Goal: Information Seeking & Learning: Learn about a topic

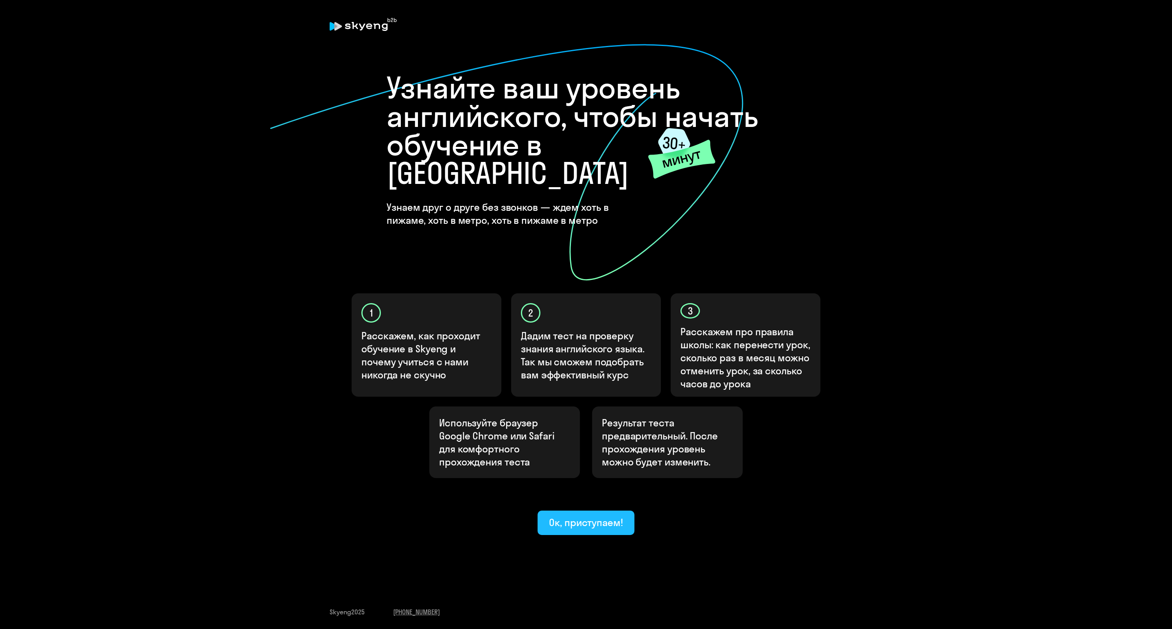
click at [596, 516] on div "Ок, приступаем!" at bounding box center [586, 522] width 74 height 13
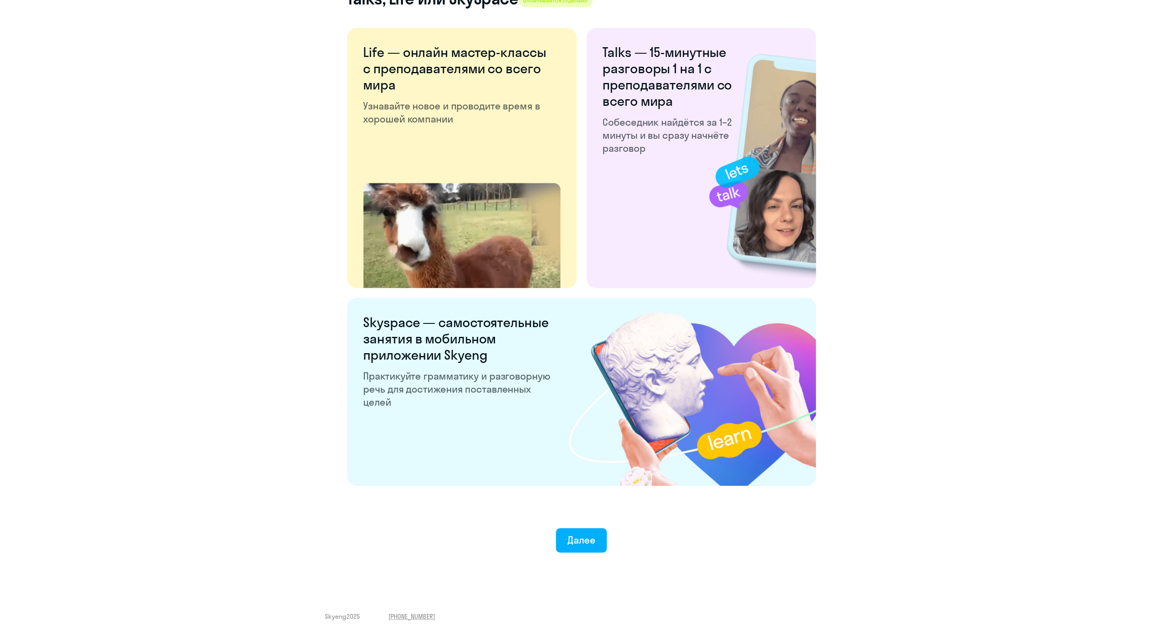
scroll to position [1257, 0]
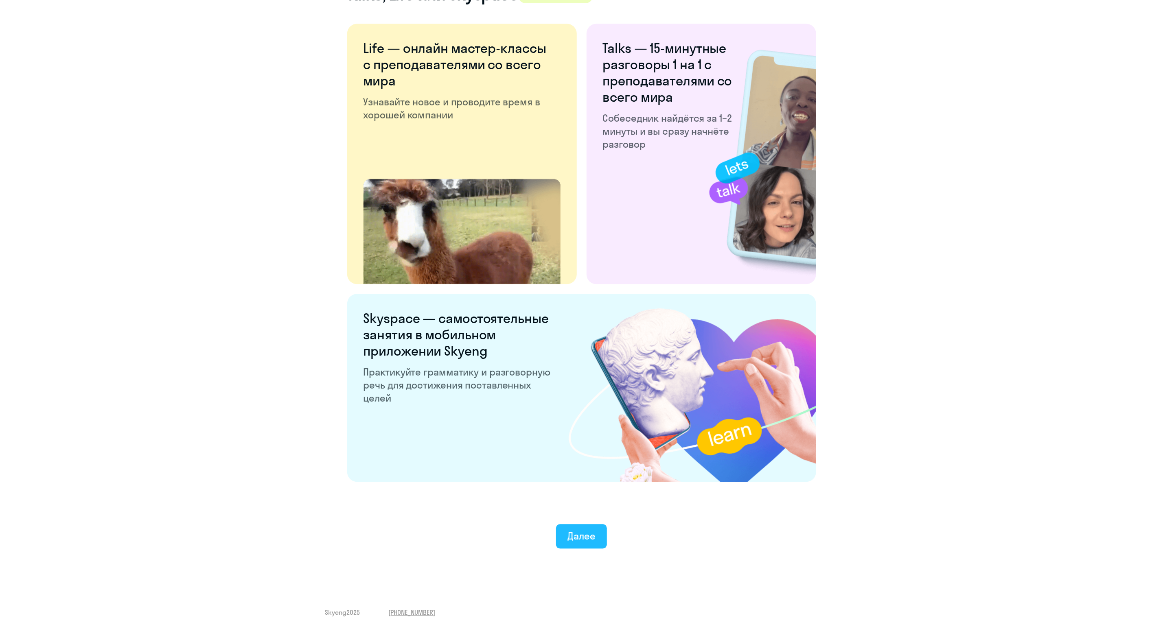
click at [585, 541] on div "Далее" at bounding box center [581, 536] width 28 height 13
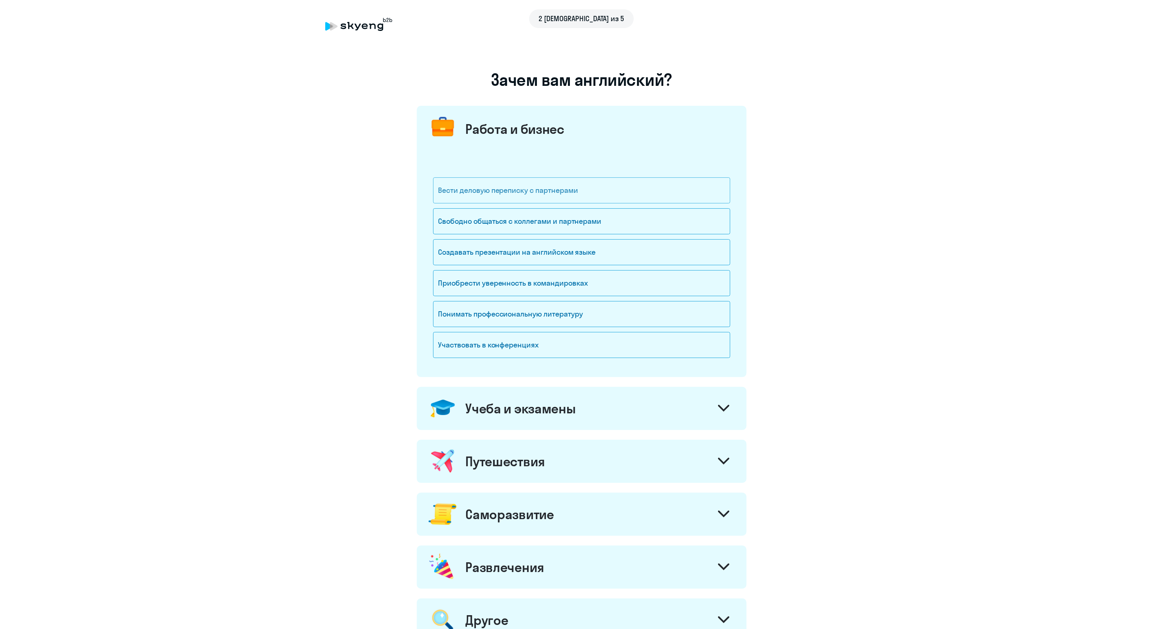
click at [561, 185] on div "Вести деловую переписку с партнерами" at bounding box center [581, 190] width 297 height 26
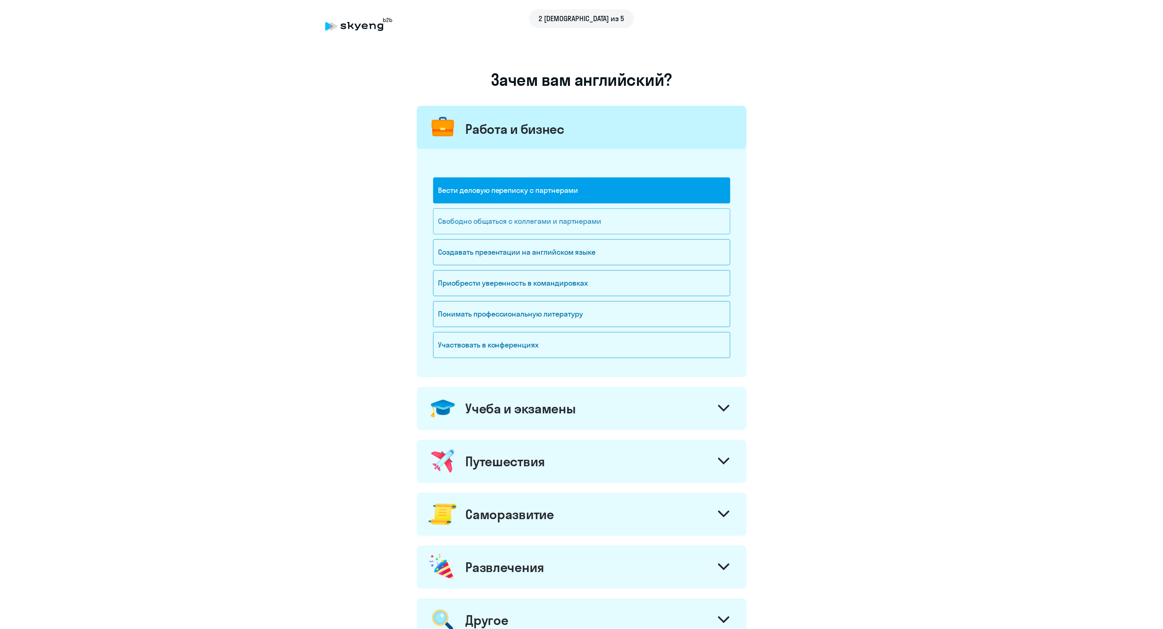
click at [570, 226] on div "Свободно общаться с коллегами и партнерами" at bounding box center [581, 221] width 297 height 26
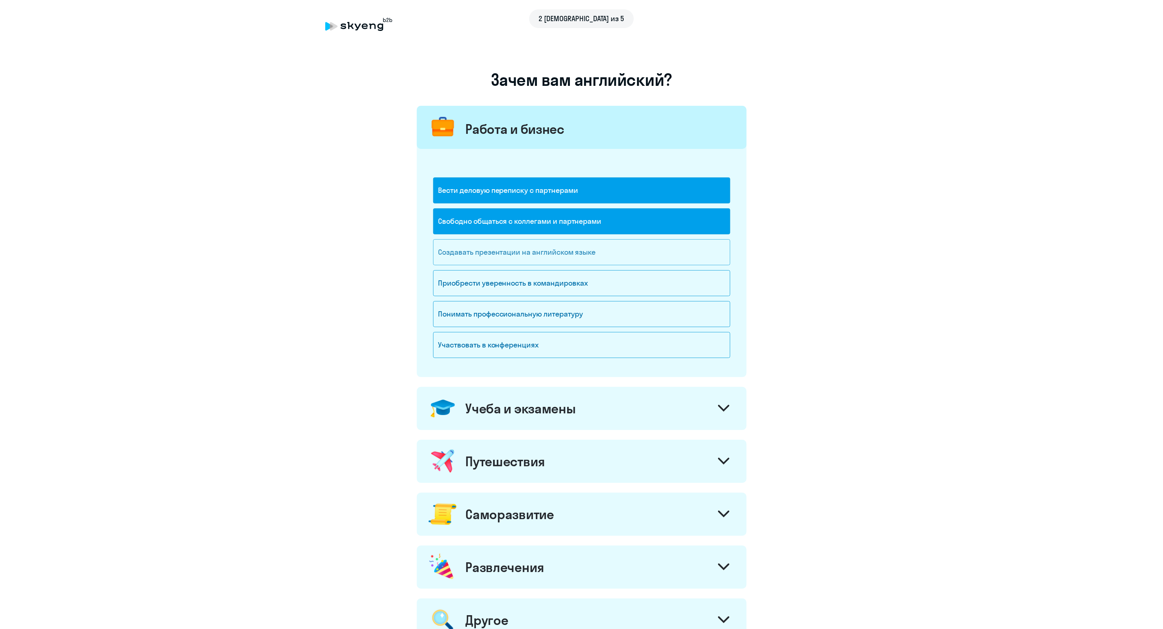
click at [579, 256] on div "Создавать презентации на английском языке" at bounding box center [581, 252] width 297 height 26
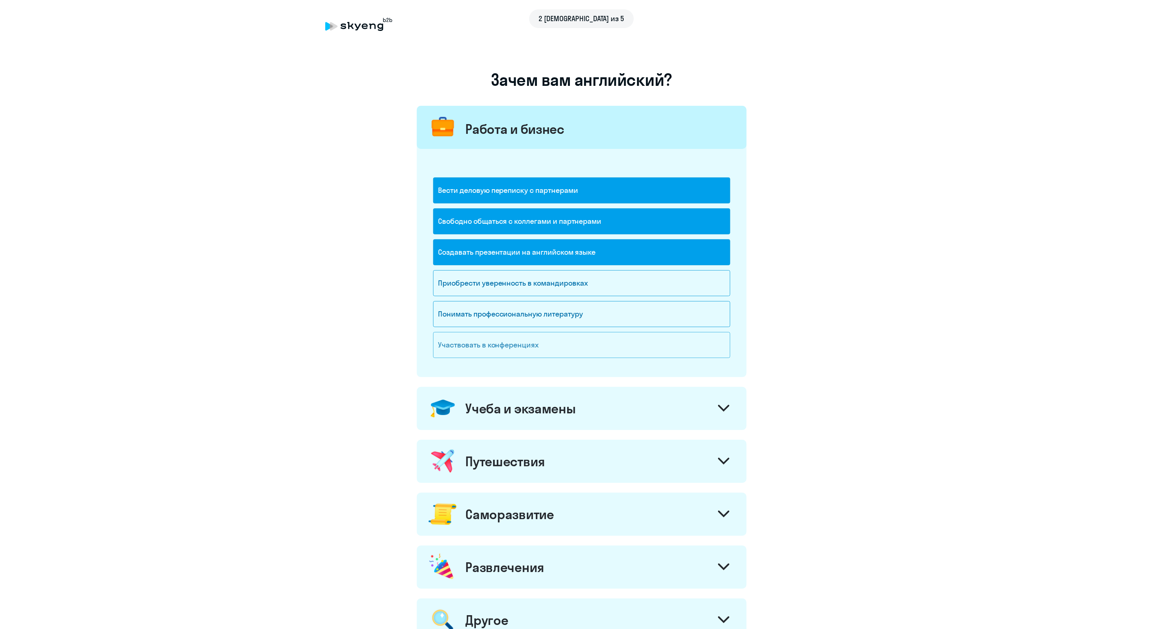
click at [546, 353] on div "Участвовать в конференциях" at bounding box center [581, 345] width 297 height 26
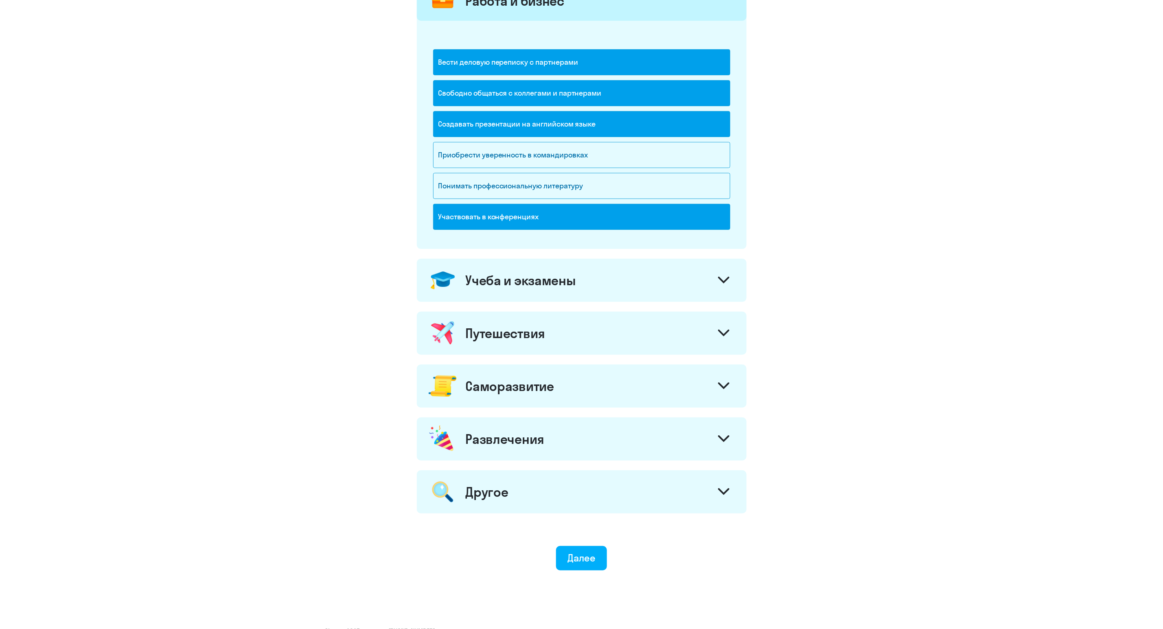
scroll to position [149, 0]
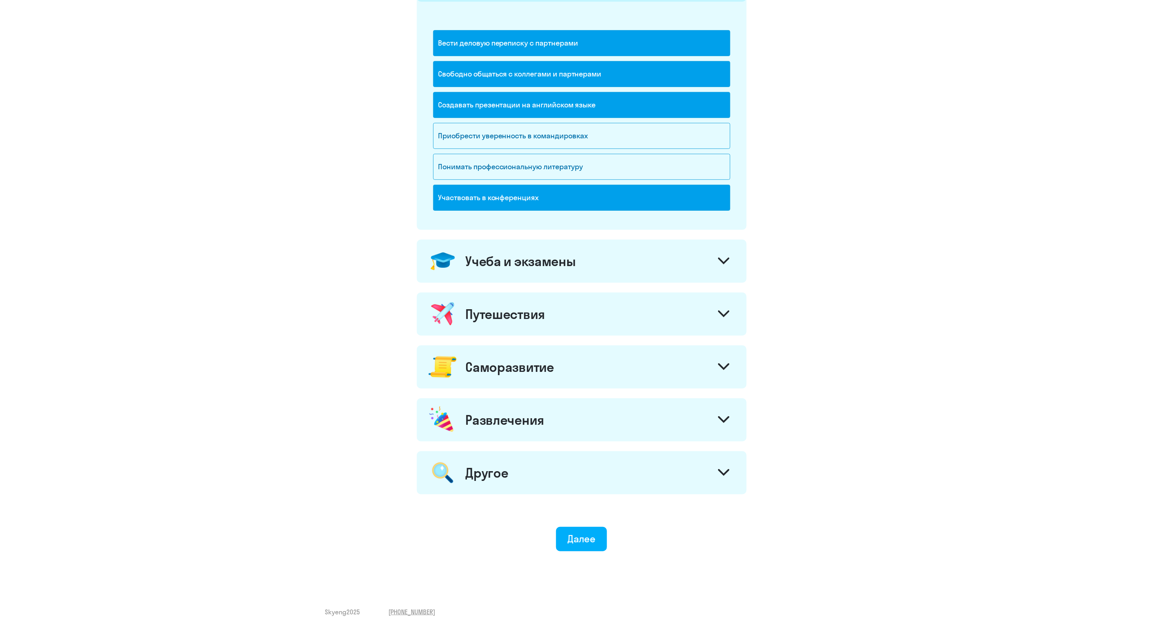
click at [611, 258] on div "Учеба и экзамены" at bounding box center [582, 261] width 330 height 43
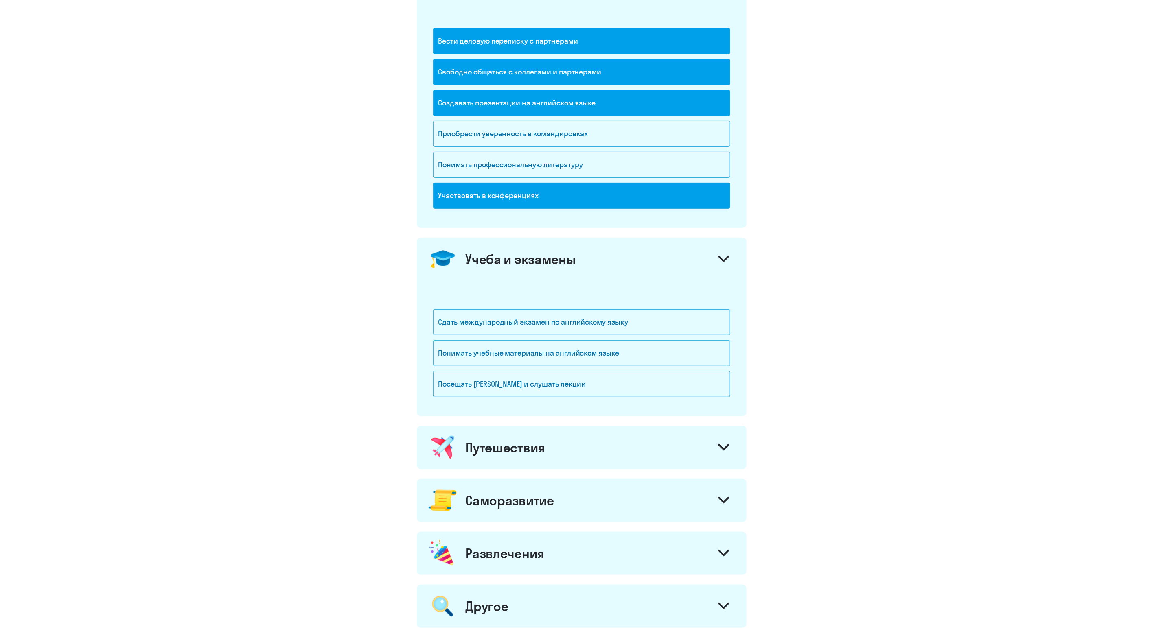
click at [536, 446] on div "Путешествия" at bounding box center [506, 448] width 80 height 16
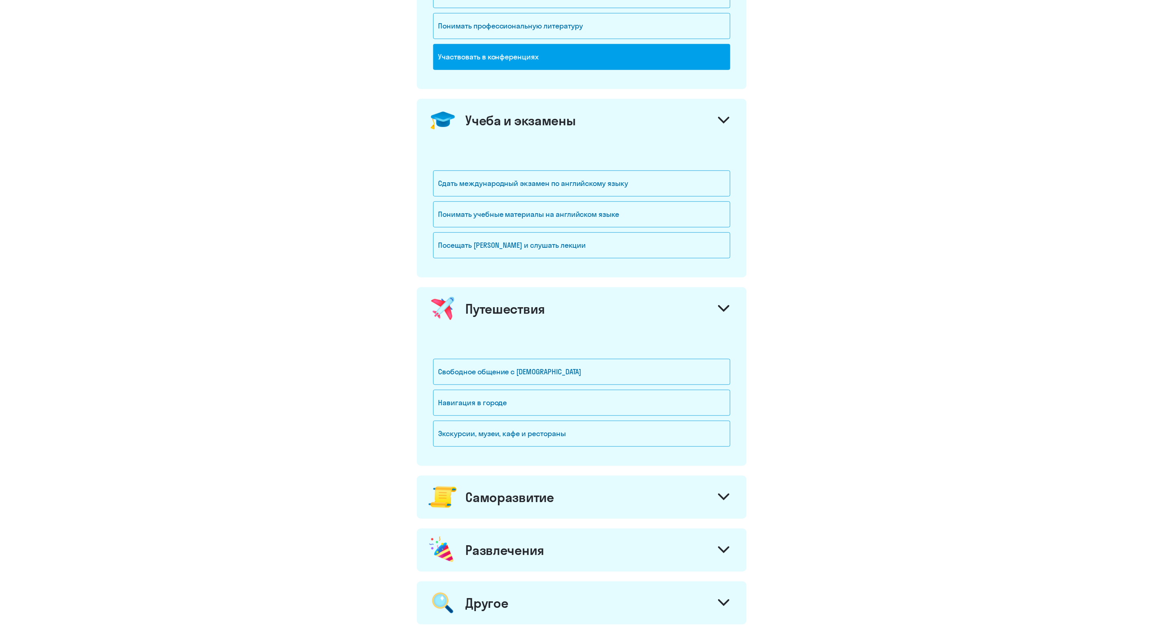
scroll to position [333, 0]
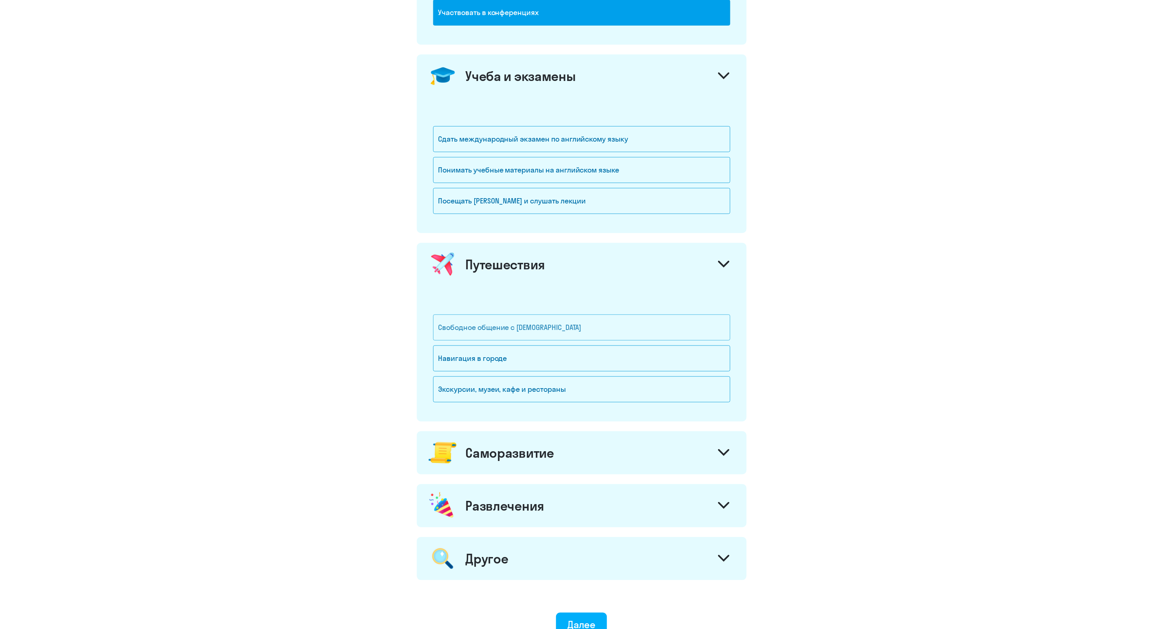
click at [555, 331] on div "Свободное общение с [DEMOGRAPHIC_DATA]" at bounding box center [581, 328] width 297 height 26
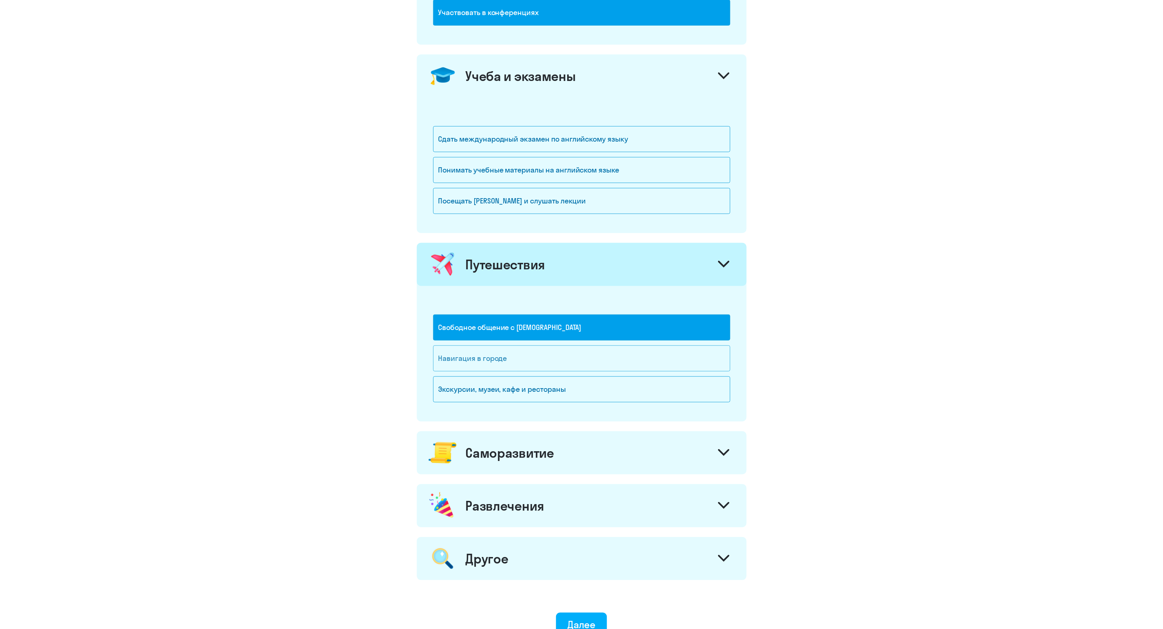
click at [506, 368] on div "Навигация в городе" at bounding box center [581, 359] width 297 height 26
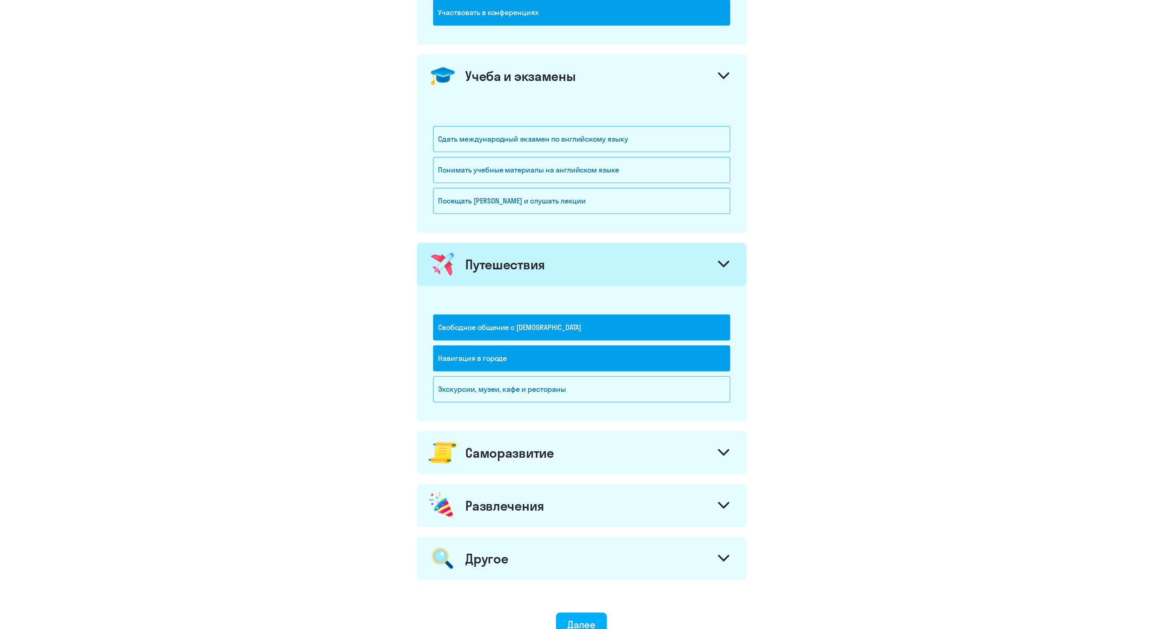
click at [507, 407] on div "Экскурсии, музеи, кафе и рестораны" at bounding box center [581, 392] width 297 height 31
click at [529, 461] on div "Саморазвитие" at bounding box center [510, 453] width 88 height 16
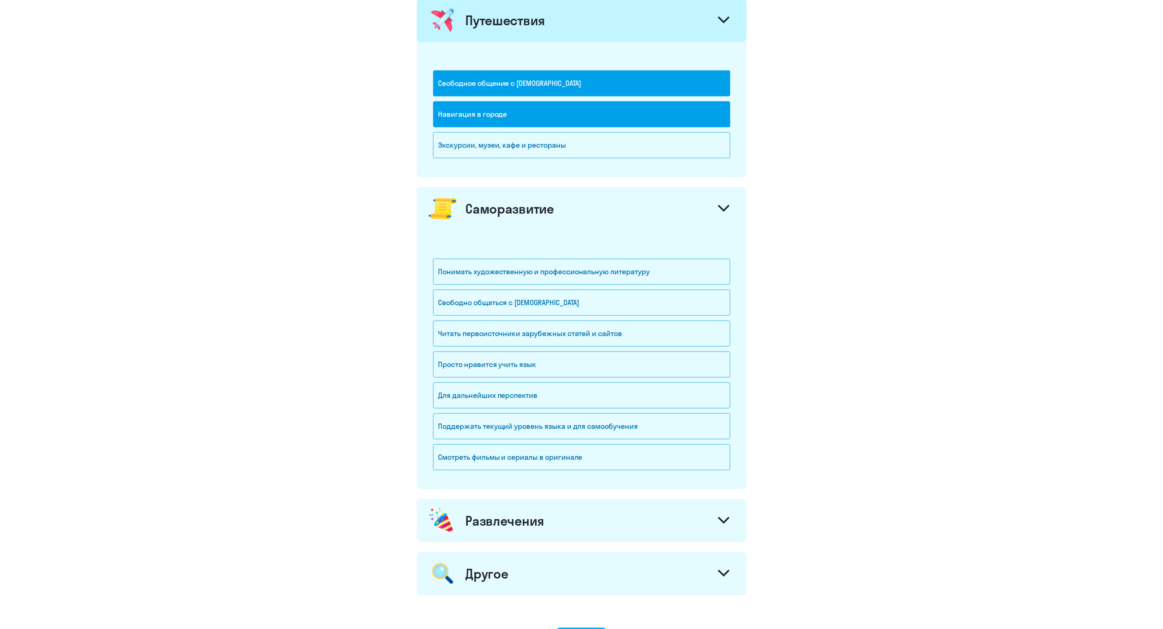
scroll to position [638, 0]
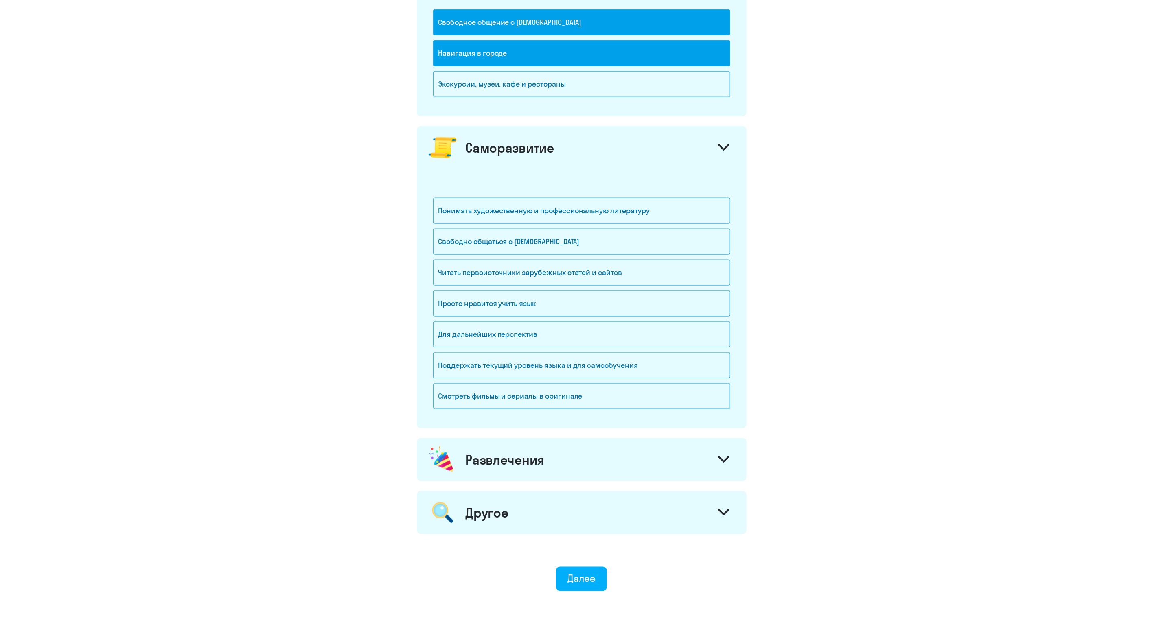
click at [561, 468] on div "Развлечения" at bounding box center [582, 459] width 330 height 43
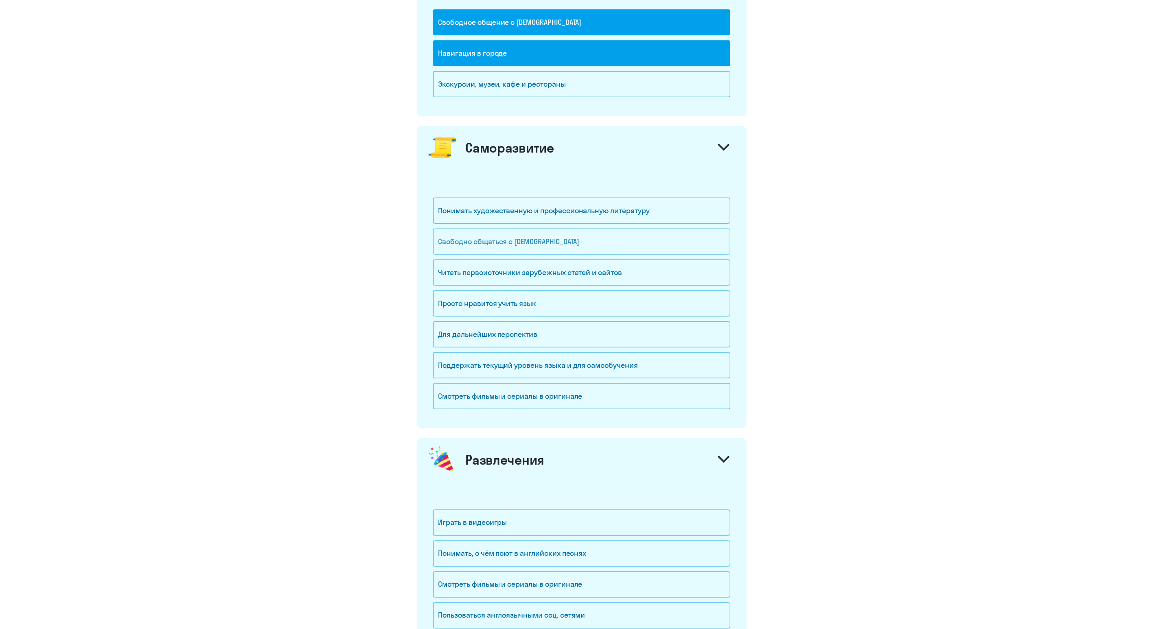
click at [524, 252] on div "Свободно общаться с [DEMOGRAPHIC_DATA]" at bounding box center [581, 242] width 297 height 26
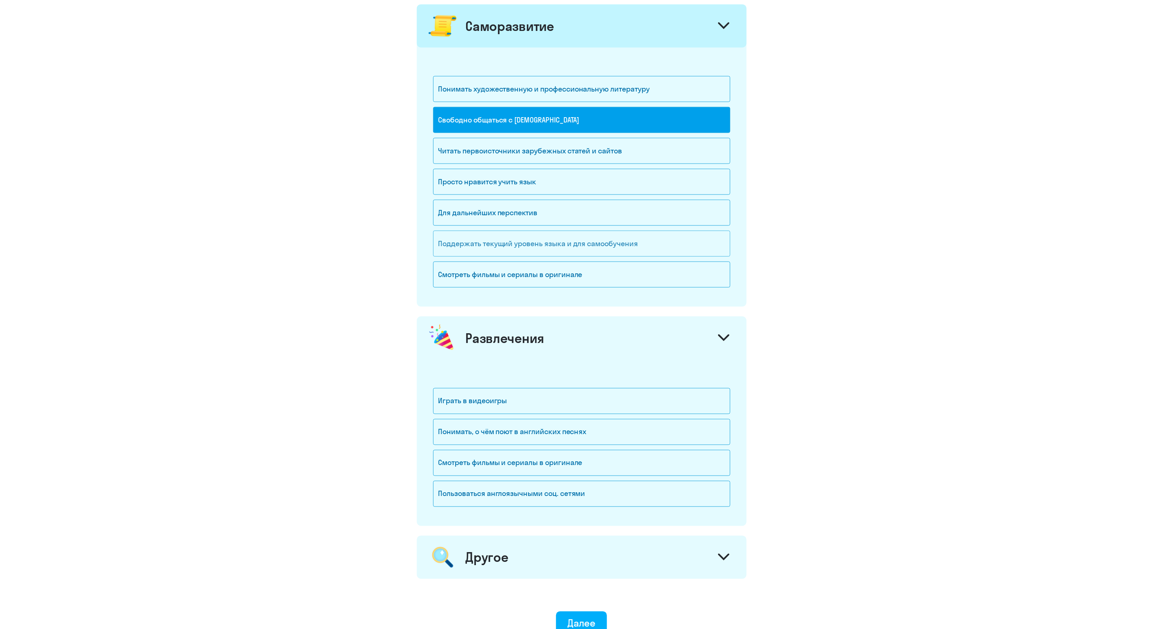
scroll to position [760, 0]
click at [532, 226] on div "Для дальнейших перспектив" at bounding box center [581, 212] width 297 height 26
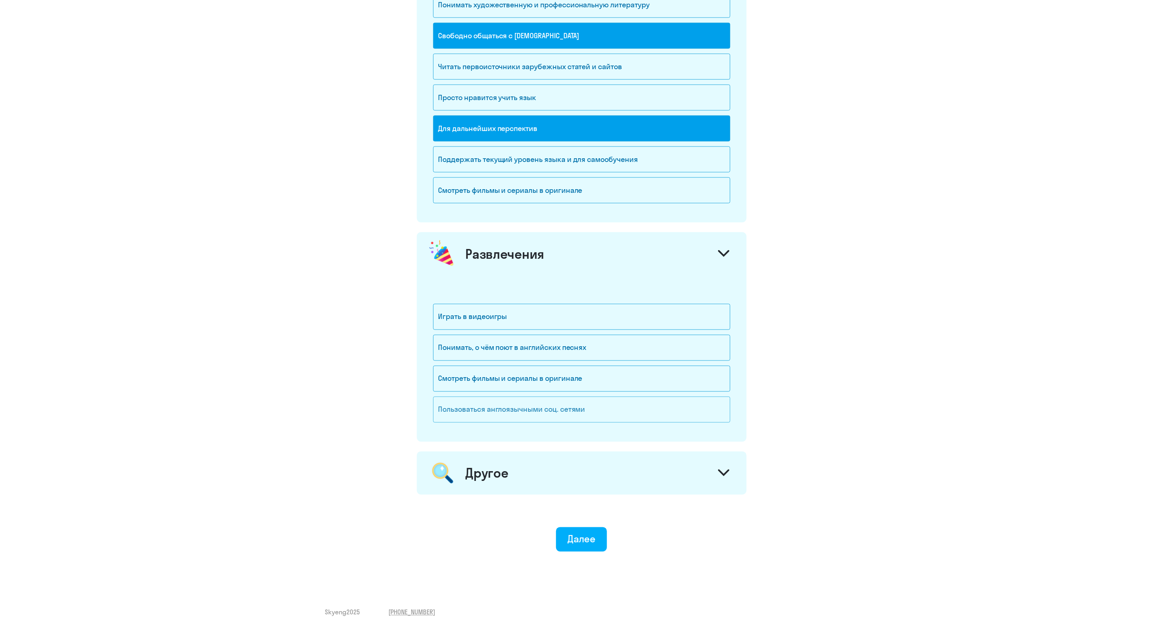
scroll to position [853, 0]
click at [582, 541] on div "Далее" at bounding box center [581, 538] width 28 height 13
